Goal: Task Accomplishment & Management: Manage account settings

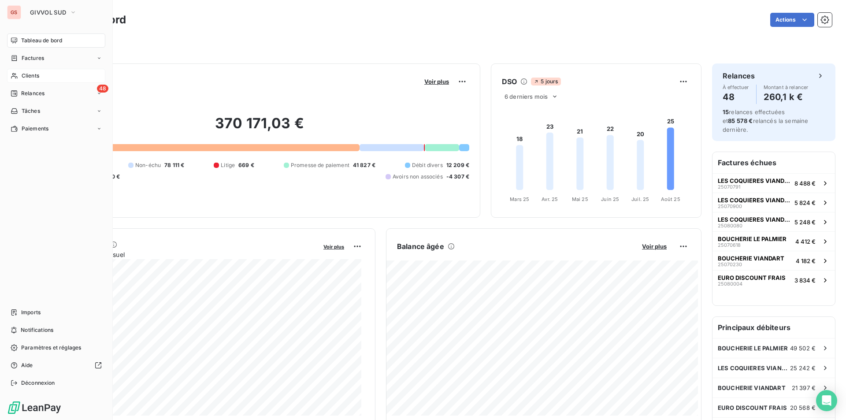
click at [29, 76] on span "Clients" at bounding box center [31, 76] width 18 height 8
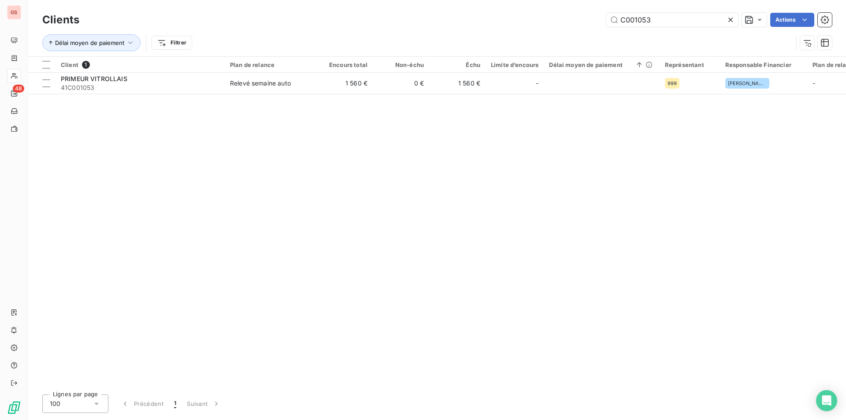
drag, startPoint x: 644, startPoint y: 20, endPoint x: 731, endPoint y: 23, distance: 86.9
click at [731, 23] on div "C001053" at bounding box center [673, 20] width 132 height 14
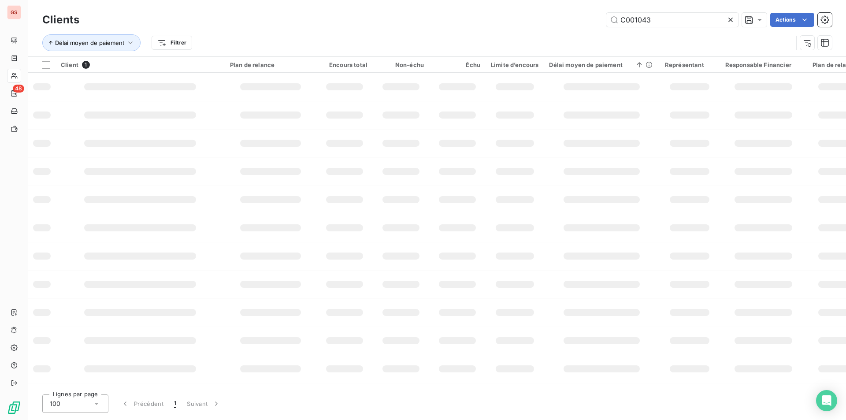
type input "C001043"
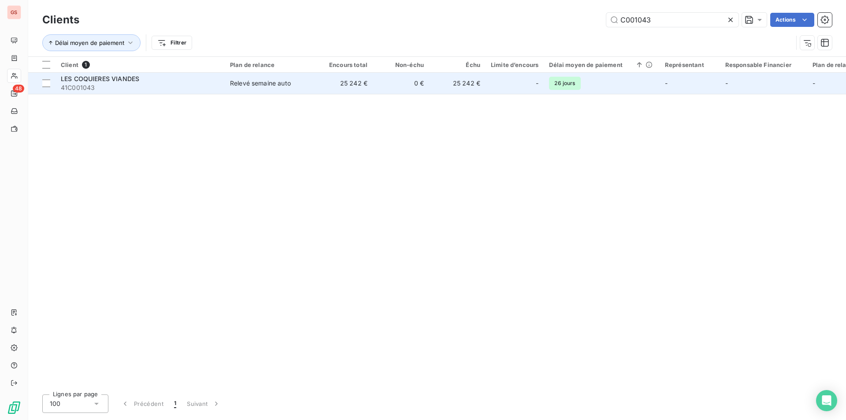
click at [214, 85] on span "41C001043" at bounding box center [140, 87] width 159 height 9
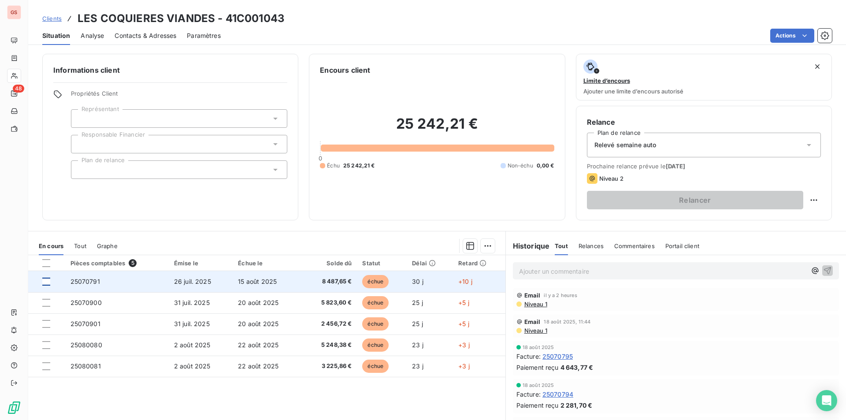
click at [44, 278] on div at bounding box center [46, 282] width 8 height 8
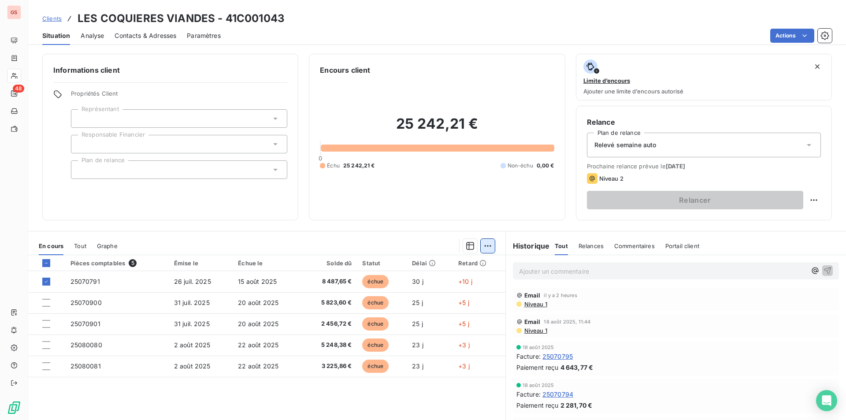
click at [486, 247] on html "GS 48 Clients LES COQUIERES VIANDES - 41C001043 Situation Analyse Contacts & Ad…" at bounding box center [423, 210] width 846 height 420
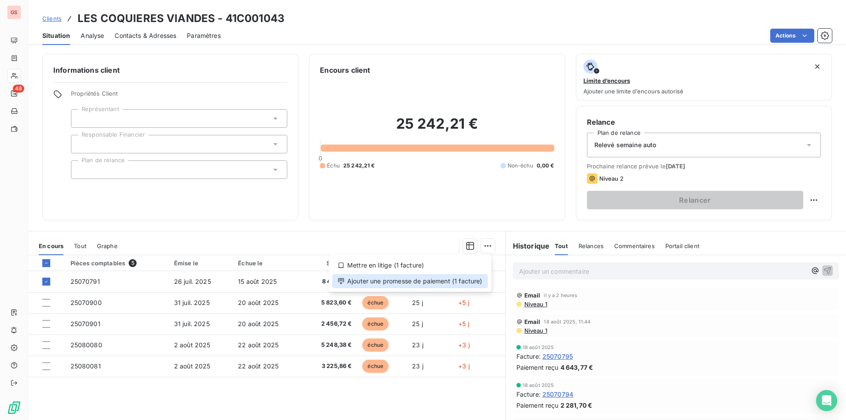
click at [447, 281] on div "Ajouter une promesse de paiement (1 facture)" at bounding box center [410, 281] width 156 height 14
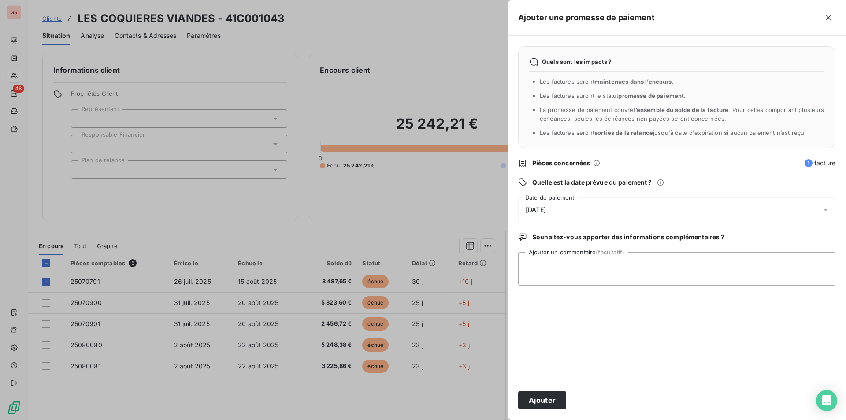
click at [570, 198] on div "[DATE]" at bounding box center [676, 209] width 317 height 25
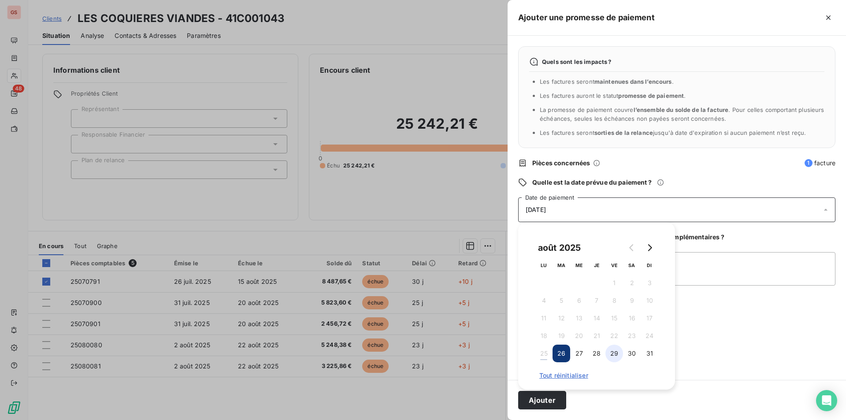
drag, startPoint x: 610, startPoint y: 354, endPoint x: 668, endPoint y: 282, distance: 92.7
click at [614, 352] on button "29" at bounding box center [615, 354] width 18 height 18
click at [689, 254] on textarea "Ajouter un commentaire (facultatif)" at bounding box center [676, 269] width 317 height 34
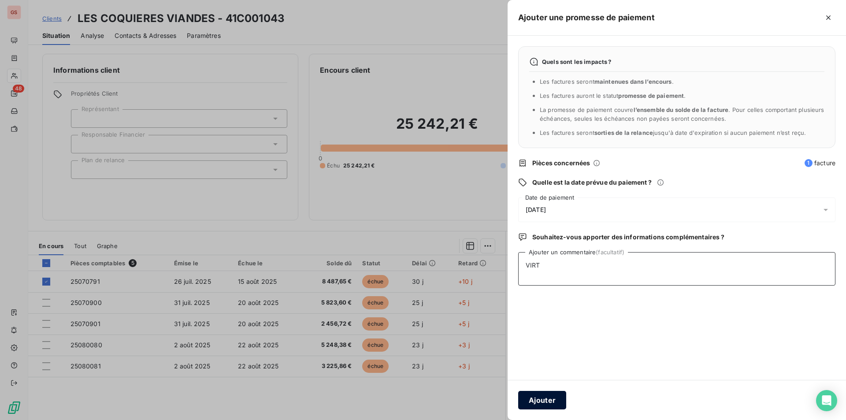
type textarea "VIRT"
click at [550, 399] on button "Ajouter" at bounding box center [542, 400] width 48 height 19
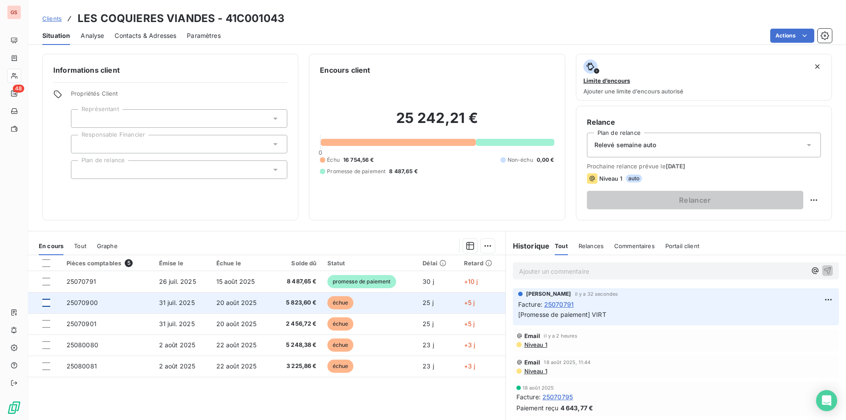
click at [48, 300] on div at bounding box center [46, 303] width 8 height 8
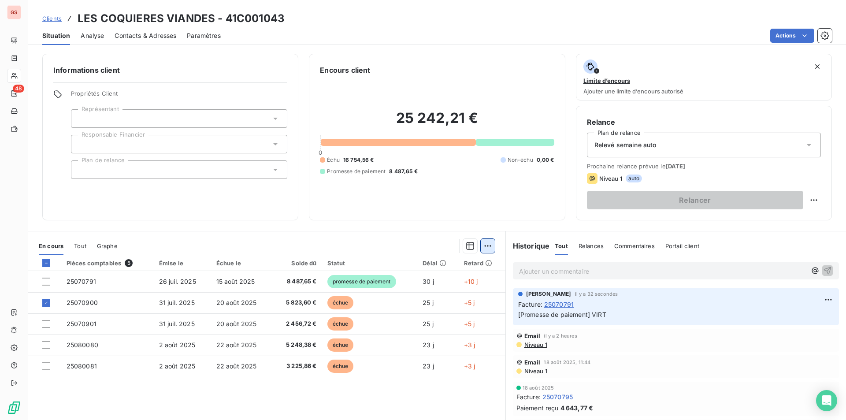
click at [481, 248] on html "GS 48 Clients LES COQUIERES VIANDES - 41C001043 Situation Analyse Contacts & Ad…" at bounding box center [423, 210] width 846 height 420
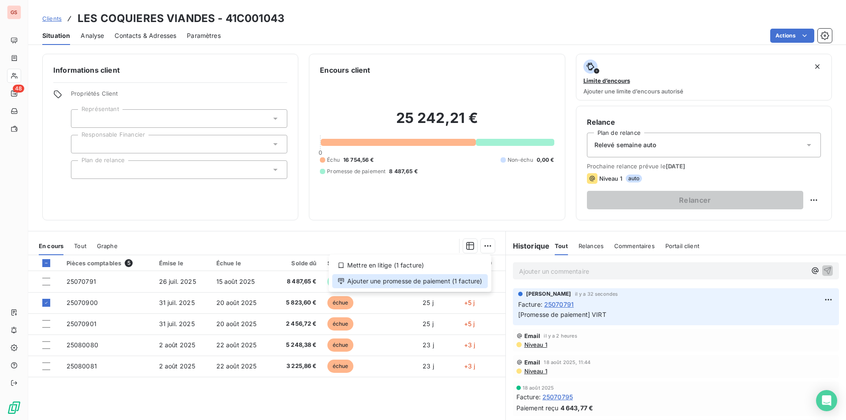
click at [443, 279] on div "Ajouter une promesse de paiement (1 facture)" at bounding box center [410, 281] width 156 height 14
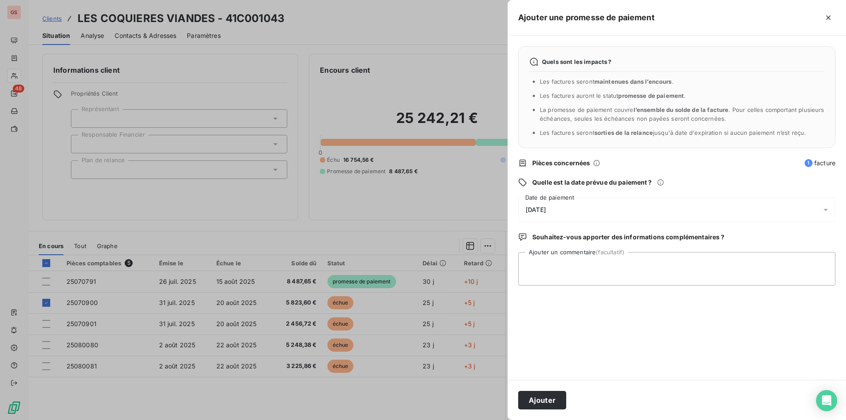
click at [546, 209] on span "[DATE]" at bounding box center [536, 209] width 20 height 7
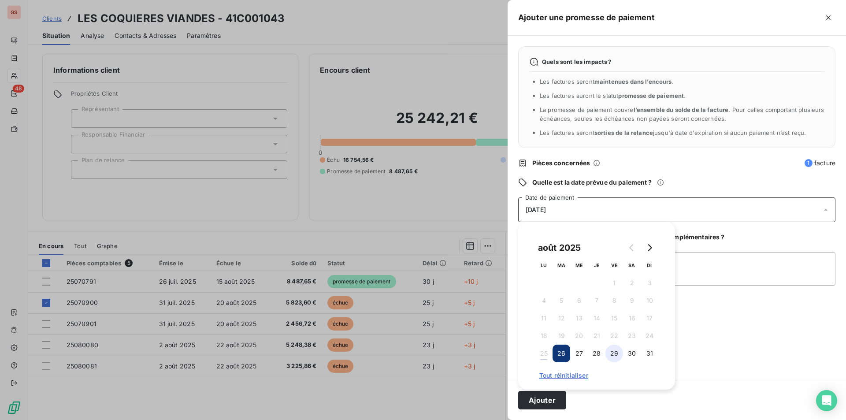
click at [618, 357] on button "29" at bounding box center [615, 354] width 18 height 18
click at [696, 273] on textarea "Ajouter un commentaire (facultatif)" at bounding box center [676, 269] width 317 height 34
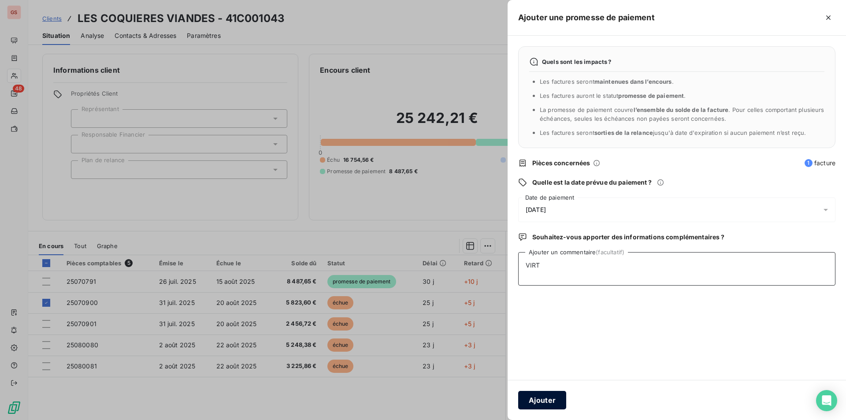
type textarea "VIRT"
click at [539, 400] on button "Ajouter" at bounding box center [542, 400] width 48 height 19
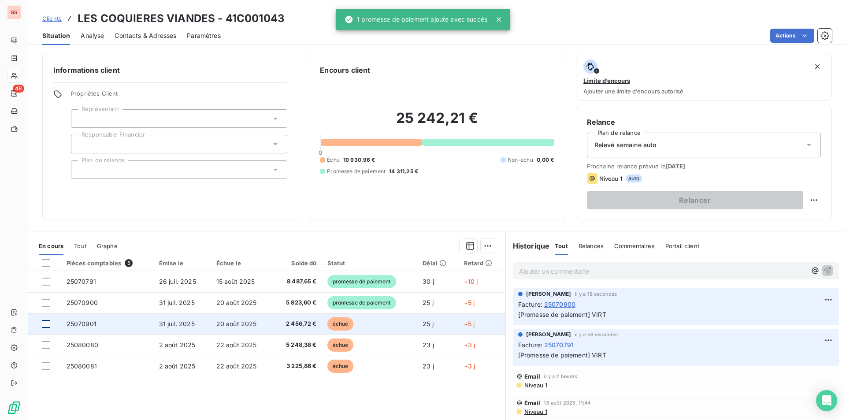
click at [46, 322] on div at bounding box center [46, 324] width 8 height 8
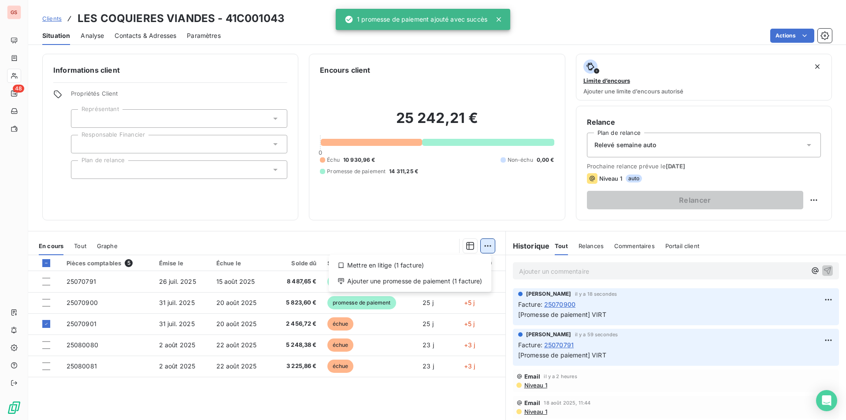
click at [488, 245] on html "GS 48 Clients LES COQUIERES VIANDES - 41C001043 Situation Analyse Contacts & Ad…" at bounding box center [423, 210] width 846 height 420
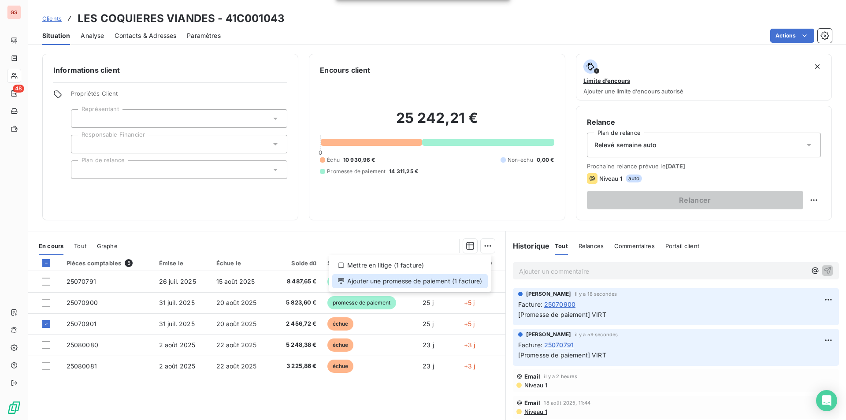
click at [433, 277] on div "Ajouter une promesse de paiement (1 facture)" at bounding box center [410, 281] width 156 height 14
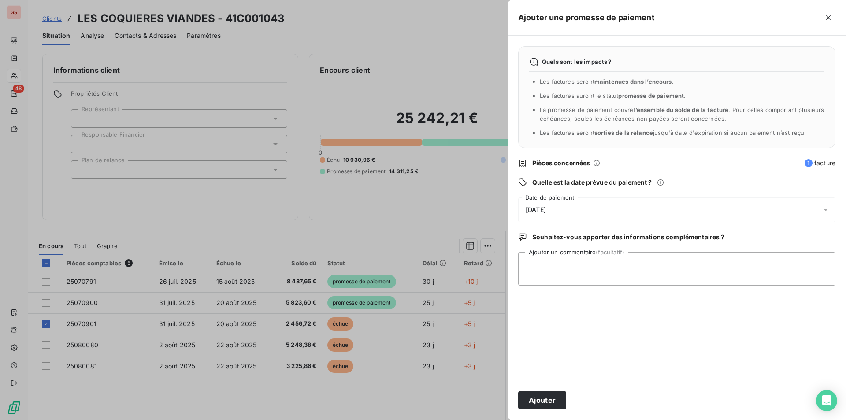
click at [546, 208] on span "[DATE]" at bounding box center [536, 209] width 20 height 7
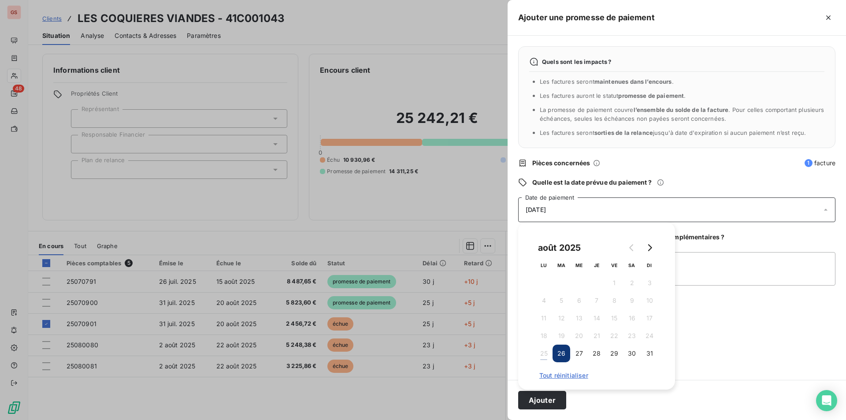
drag, startPoint x: 618, startPoint y: 352, endPoint x: 723, endPoint y: 285, distance: 124.6
click at [618, 350] on button "29" at bounding box center [615, 354] width 18 height 18
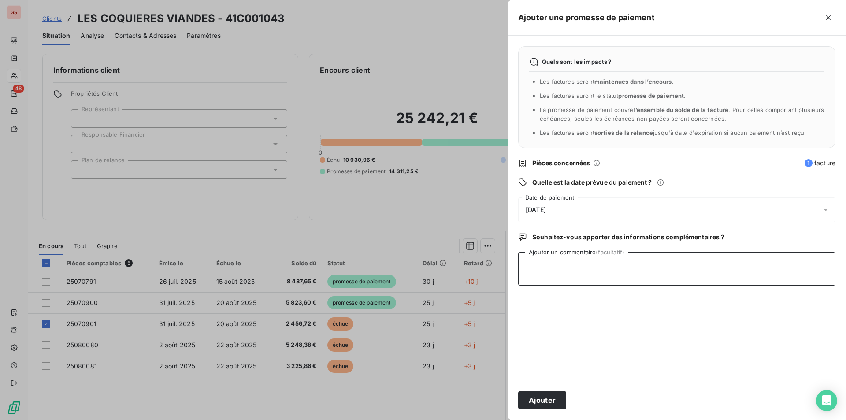
click at [732, 275] on textarea "Ajouter un commentaire (facultatif)" at bounding box center [676, 269] width 317 height 34
type textarea "VIRT"
click at [535, 403] on button "Ajouter" at bounding box center [542, 400] width 48 height 19
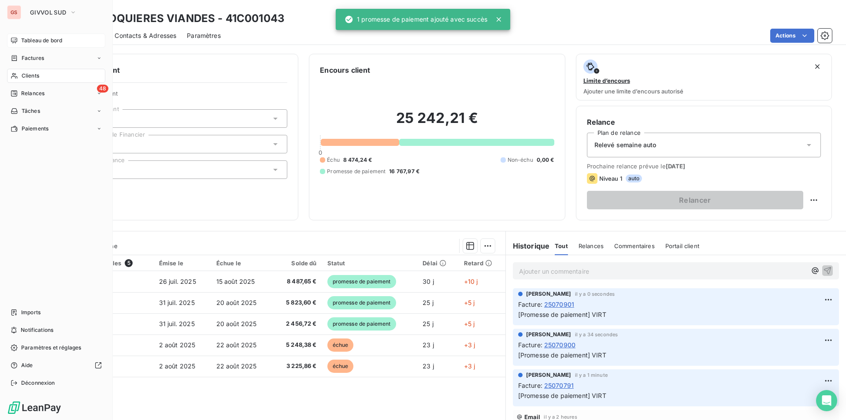
click at [37, 45] on div "Tableau de bord" at bounding box center [56, 41] width 98 height 14
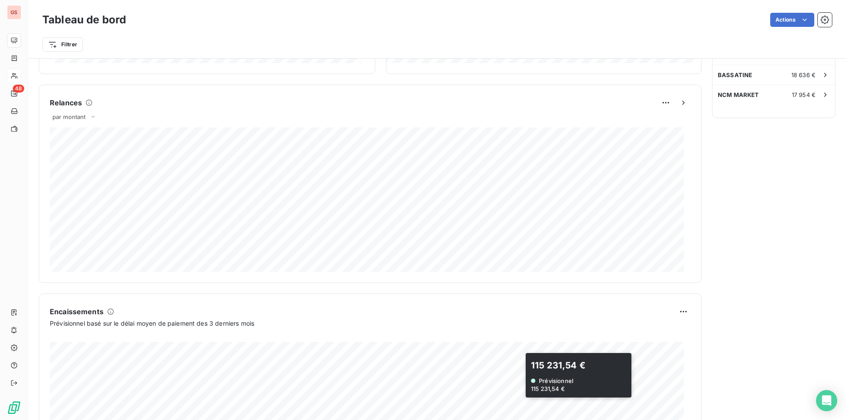
scroll to position [439, 0]
